Goal: Task Accomplishment & Management: Use online tool/utility

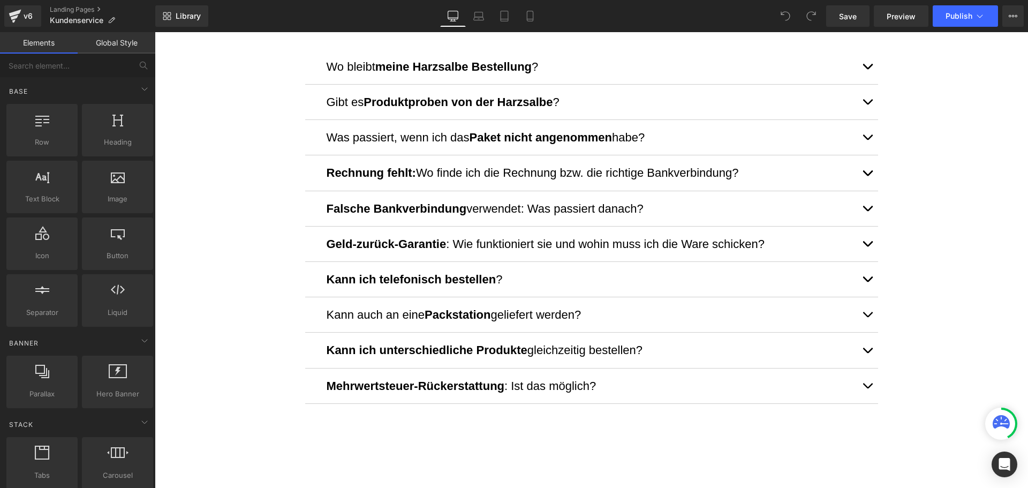
scroll to position [642, 0]
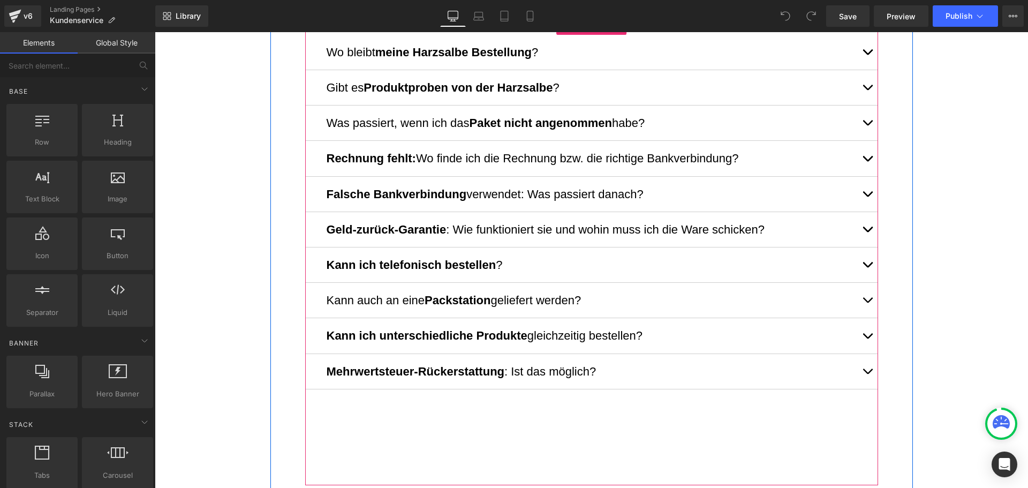
click at [861, 261] on button "button" at bounding box center [866, 264] width 21 height 35
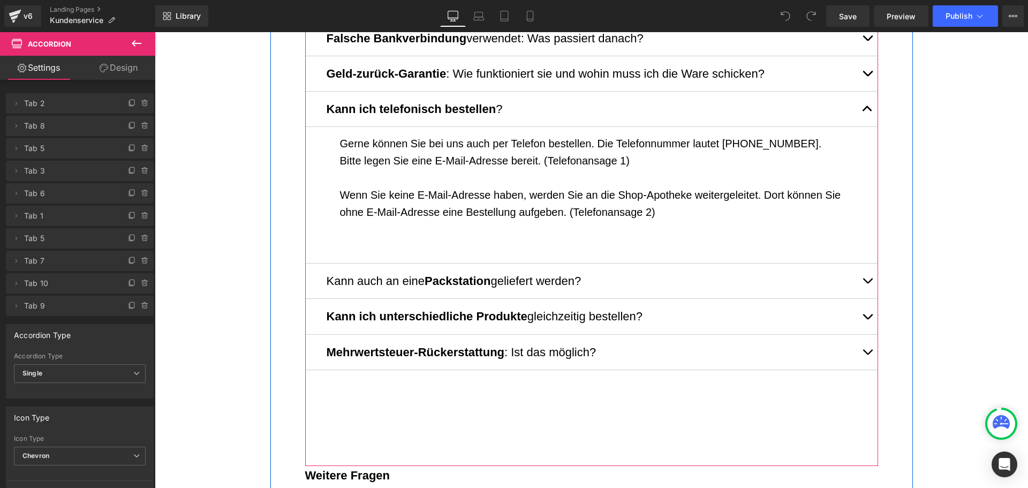
scroll to position [803, 0]
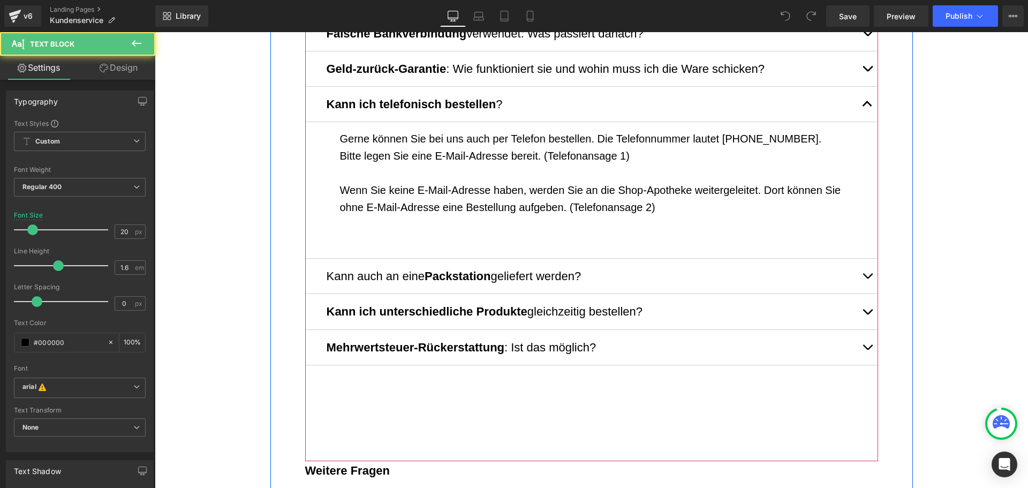
click at [626, 192] on p "Wenn Sie keine E-Mail-Adresse haben, werden Sie an die Shop-Apotheke weitergele…" at bounding box center [591, 198] width 503 height 34
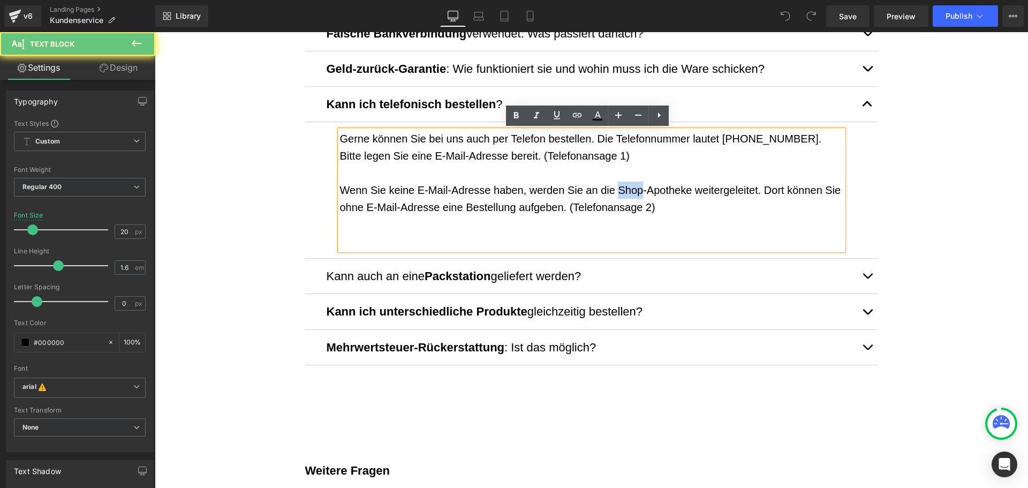
click at [626, 192] on p "Wenn Sie keine E-Mail-Adresse haben, werden Sie an die Shop-Apotheke weitergele…" at bounding box center [591, 198] width 503 height 34
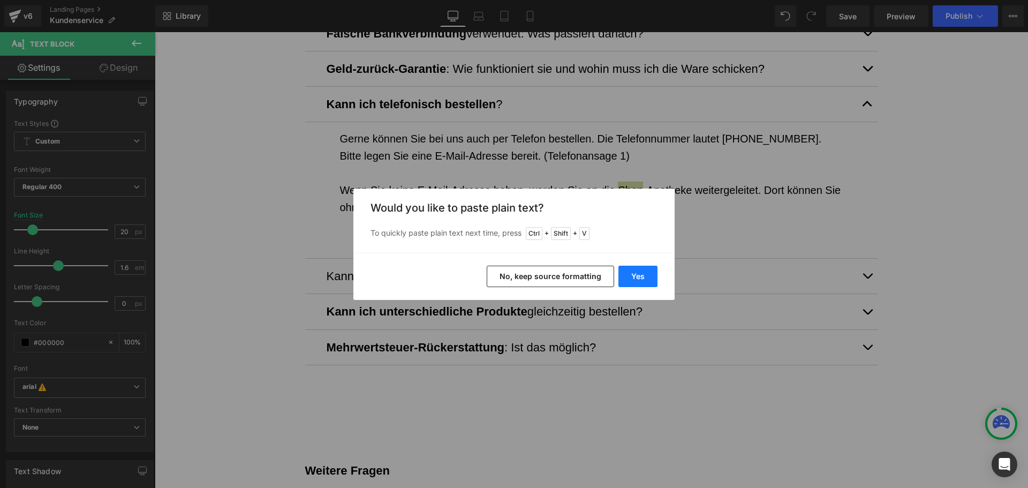
click at [649, 273] on button "Yes" at bounding box center [637, 275] width 39 height 21
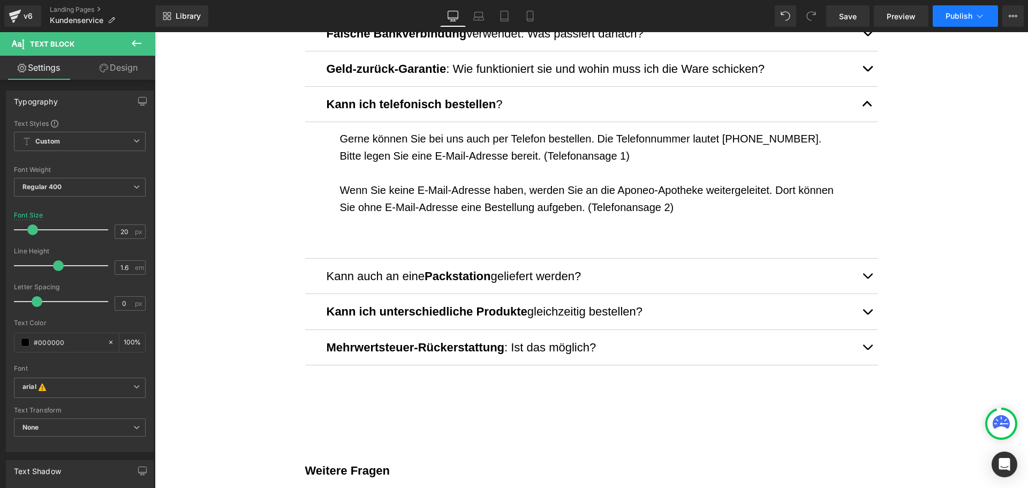
click at [949, 8] on button "Publish" at bounding box center [964, 15] width 65 height 21
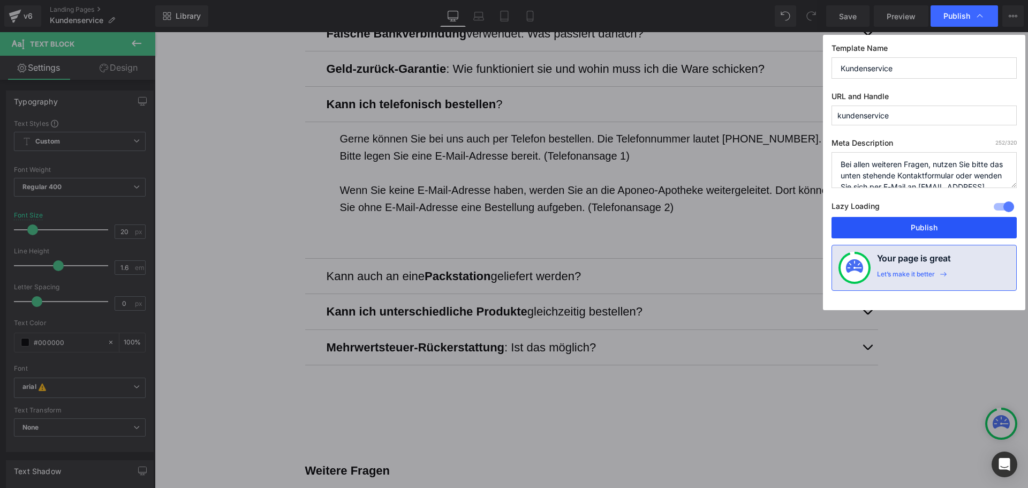
click at [952, 220] on button "Publish" at bounding box center [923, 227] width 185 height 21
